Goal: Find specific page/section

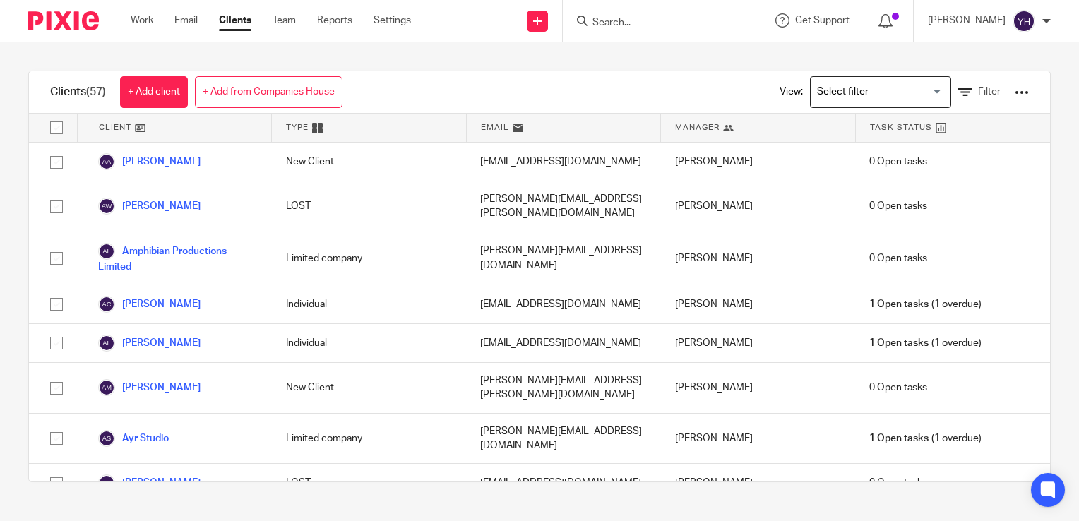
click at [649, 18] on input "Search" at bounding box center [654, 23] width 127 height 13
click button "submit" at bounding box center [0, 0] width 0 height 0
drag, startPoint x: 684, startPoint y: 21, endPoint x: 612, endPoint y: 20, distance: 71.4
click at [612, 20] on div "1190117652" at bounding box center [659, 21] width 165 height 18
click button "submit" at bounding box center [0, 0] width 0 height 0
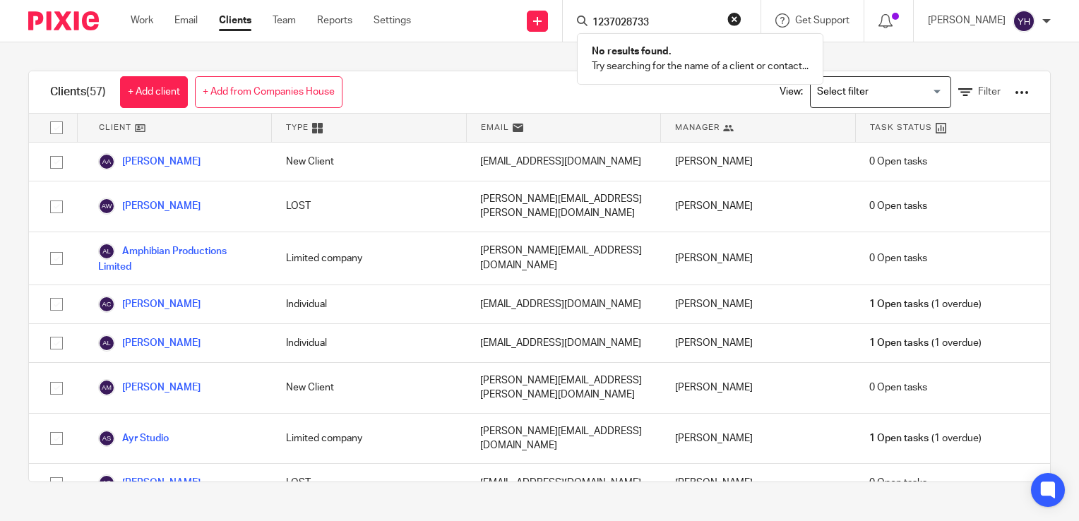
click at [660, 20] on input "1237028733" at bounding box center [654, 23] width 127 height 13
type input "1237029733"
click button "submit" at bounding box center [0, 0] width 0 height 0
click at [698, 18] on input "1237029733" at bounding box center [654, 23] width 127 height 13
click button "submit" at bounding box center [0, 0] width 0 height 0
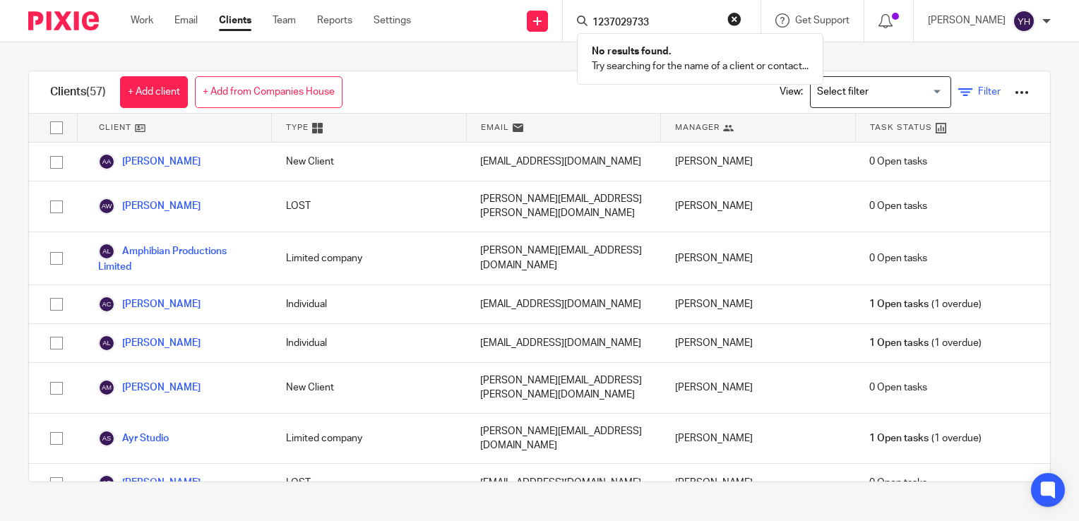
click at [959, 91] on link "Filter" at bounding box center [980, 92] width 42 height 15
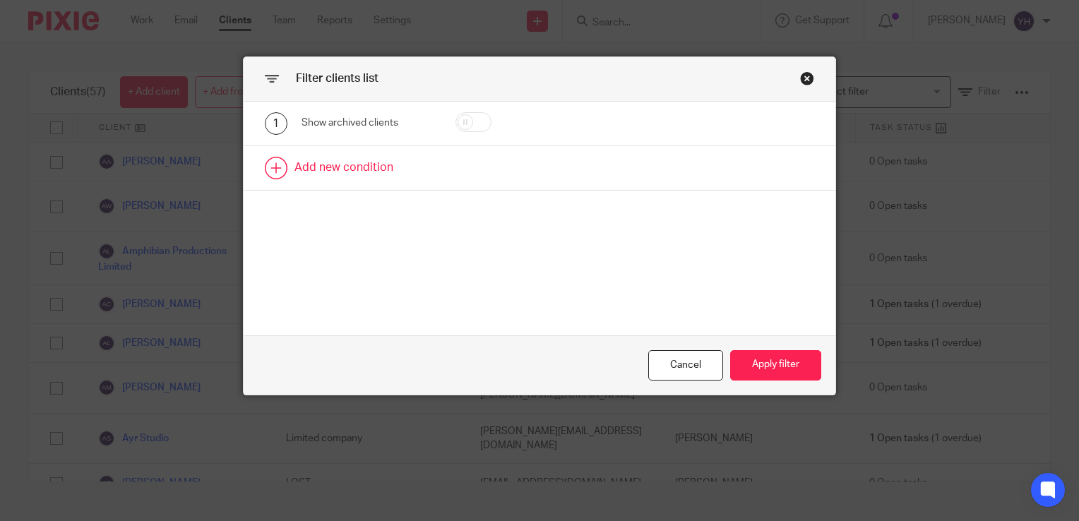
click at [333, 170] on link at bounding box center [540, 168] width 592 height 44
click at [333, 170] on div "Field" at bounding box center [361, 173] width 96 height 30
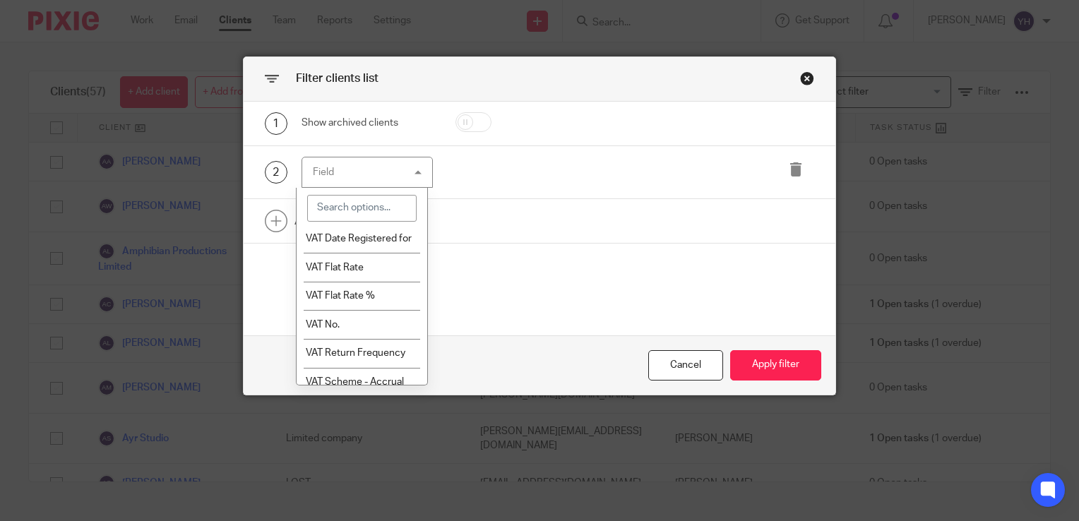
scroll to position [1585, 0]
